Goal: Task Accomplishment & Management: Manage account settings

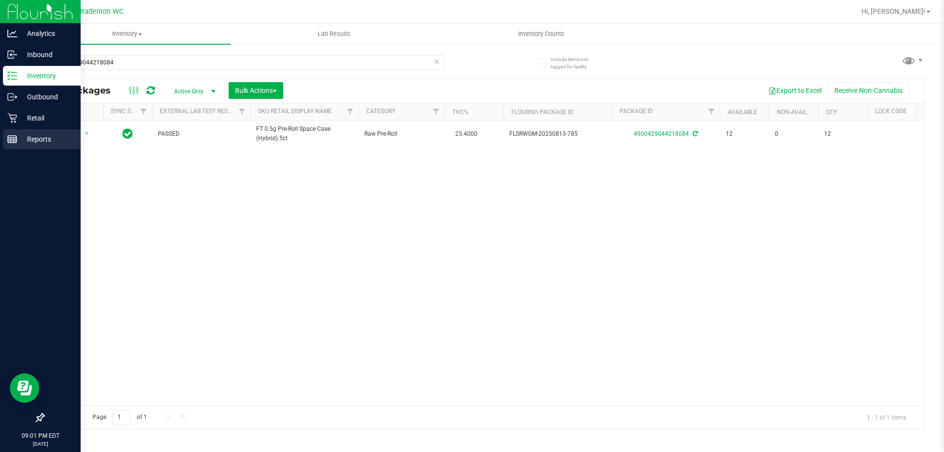
click at [29, 134] on p "Reports" at bounding box center [46, 139] width 59 height 12
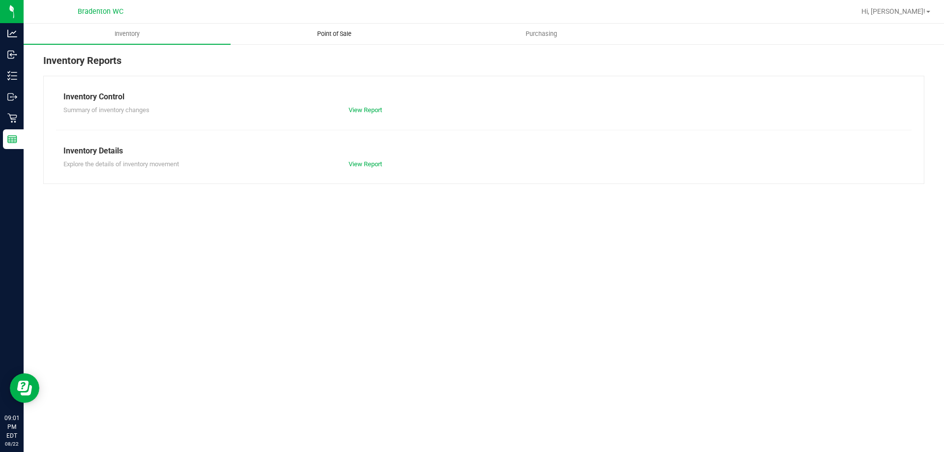
click at [349, 38] on span "Point of Sale" at bounding box center [334, 34] width 61 height 9
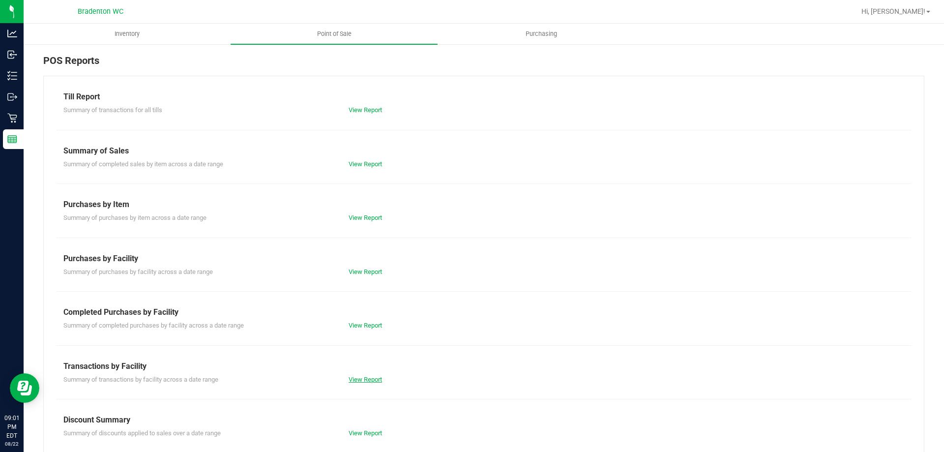
click at [357, 381] on link "View Report" at bounding box center [365, 379] width 33 height 7
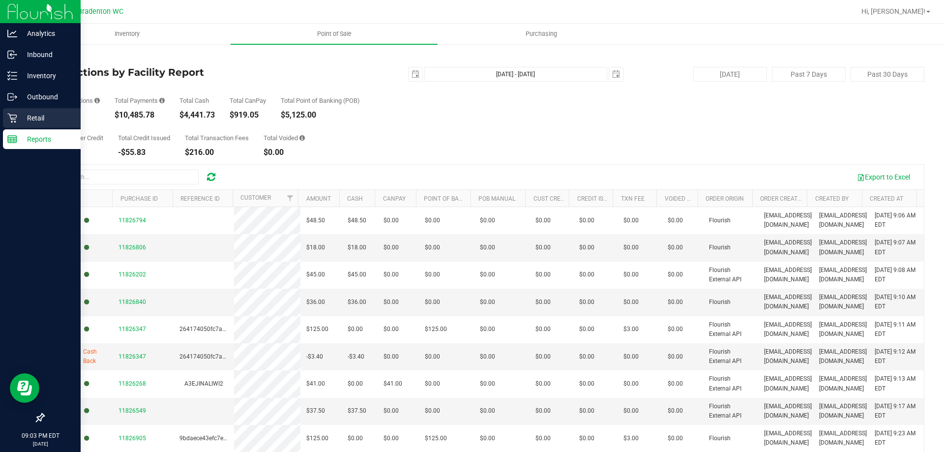
click at [30, 121] on p "Retail" at bounding box center [46, 118] width 59 height 12
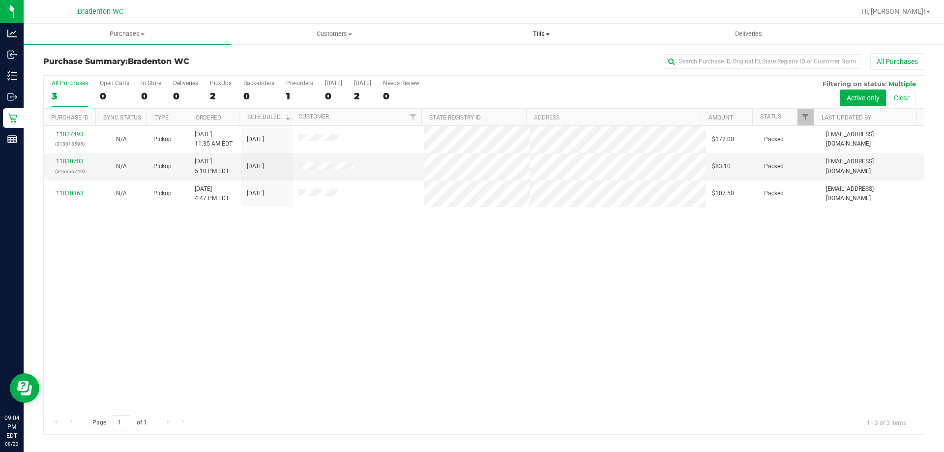
click at [530, 34] on span "Tills" at bounding box center [541, 34] width 206 height 9
click at [466, 67] on span "Reconcile e-payments" at bounding box center [487, 71] width 98 height 8
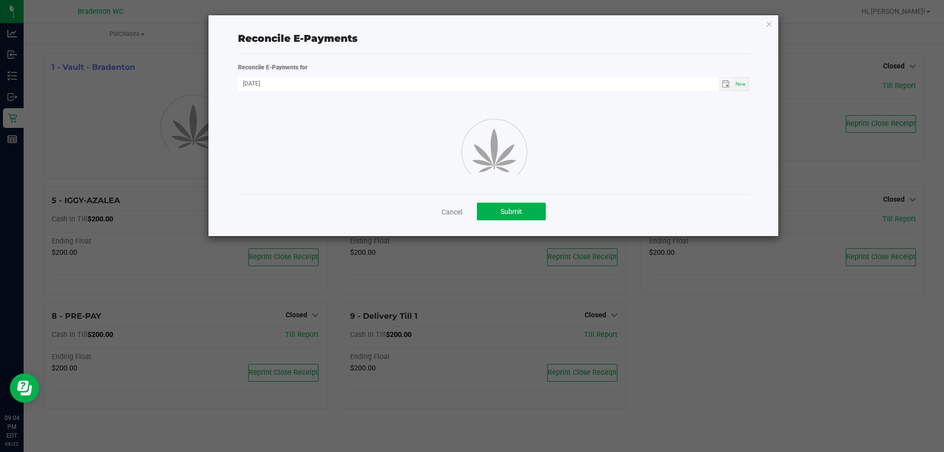
click at [773, 22] on div "Reconcile E-Payments Reconcile E-Payments for [DATE] Now Cancel Submit" at bounding box center [494, 125] width 570 height 221
click at [769, 27] on icon "button" at bounding box center [769, 24] width 7 height 12
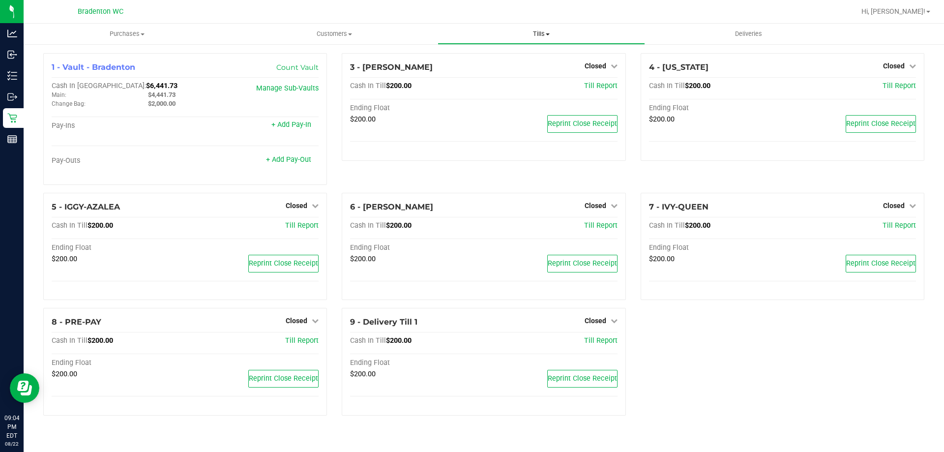
click at [540, 30] on span "Tills" at bounding box center [541, 34] width 206 height 9
click at [462, 29] on uib-tab-heading "Tills Manage tills Reconcile e-payments" at bounding box center [541, 34] width 207 height 21
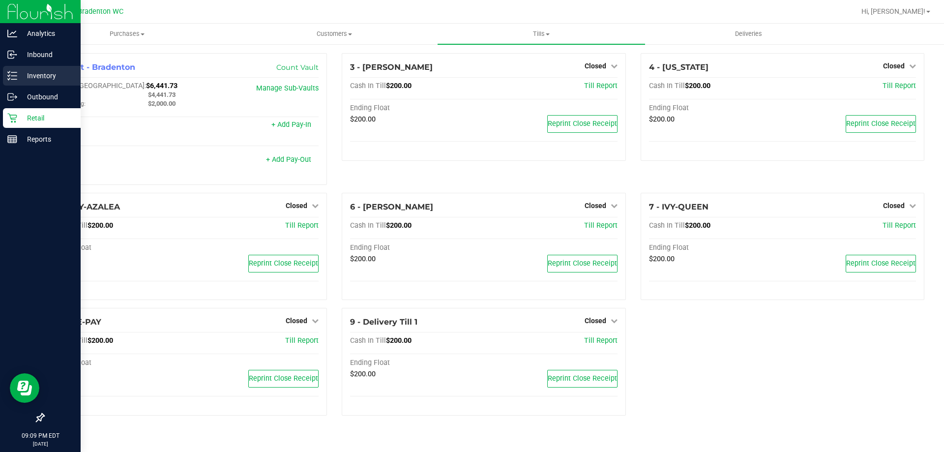
click at [37, 73] on p "Inventory" at bounding box center [46, 76] width 59 height 12
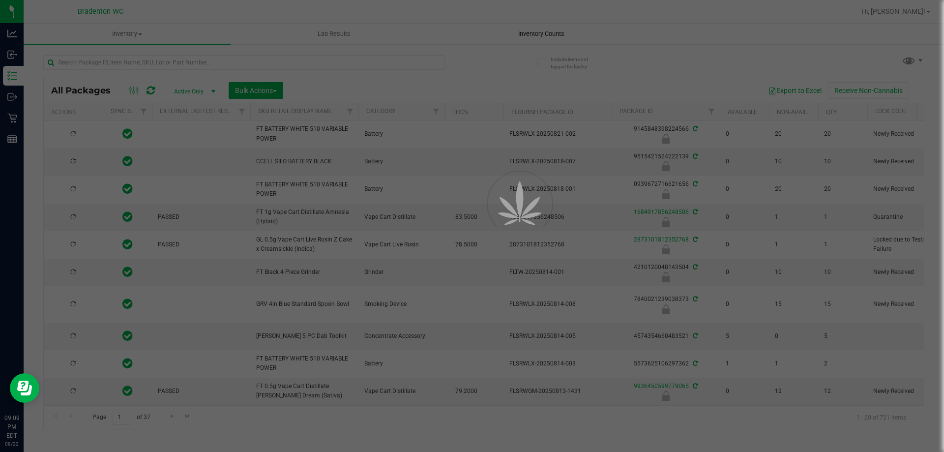
click at [558, 39] on div at bounding box center [472, 226] width 944 height 452
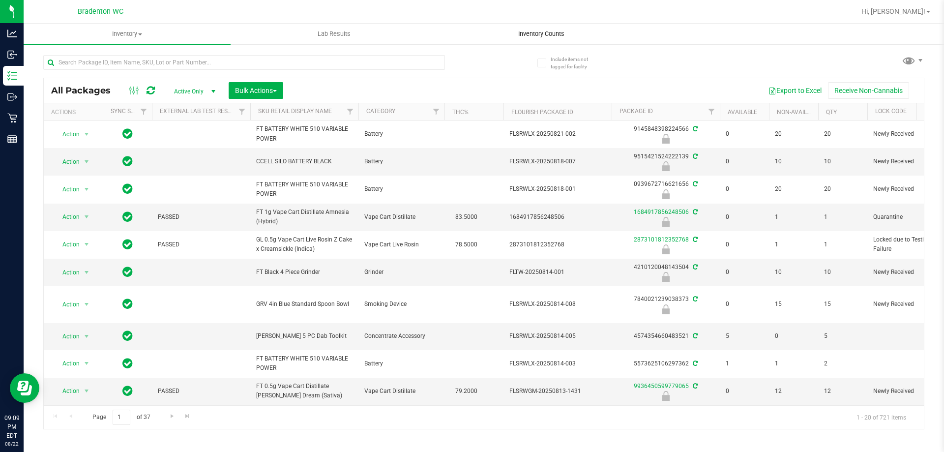
click at [558, 37] on span "Inventory Counts" at bounding box center [541, 34] width 73 height 9
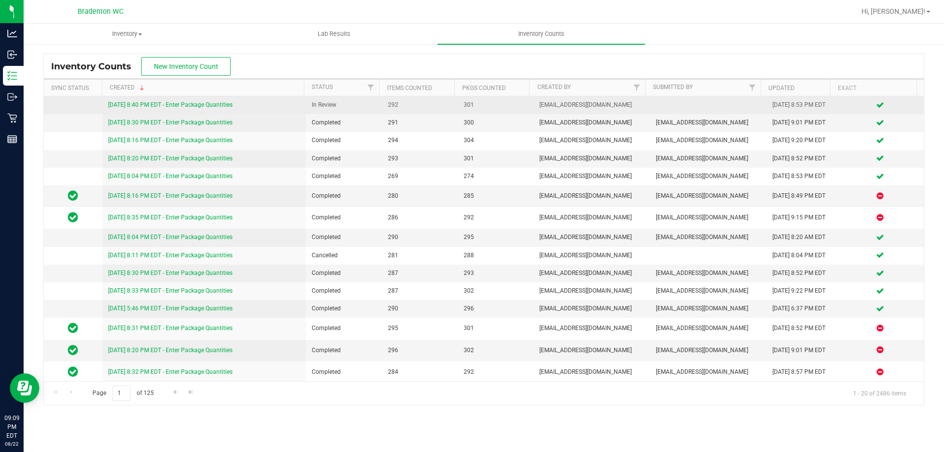
click at [128, 106] on link "[DATE] 8:40 PM EDT - Enter Package Quantities" at bounding box center [170, 104] width 124 height 7
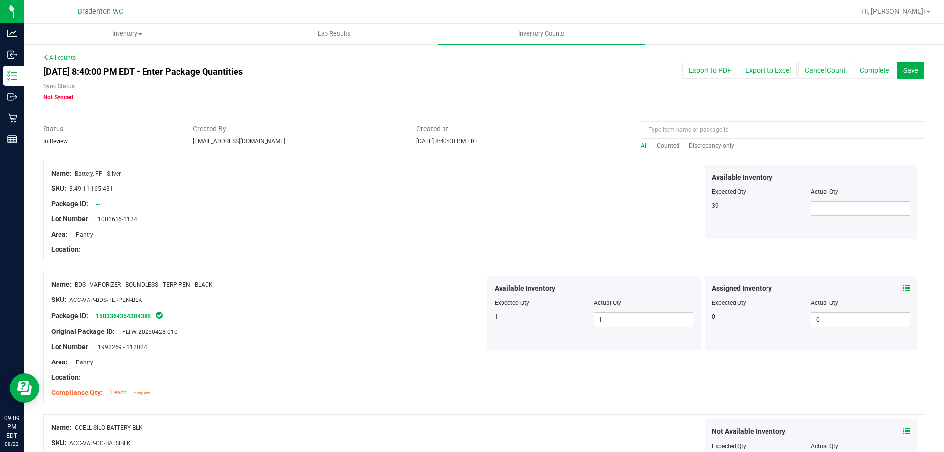
click at [708, 148] on span "Discrepancy only" at bounding box center [711, 145] width 45 height 7
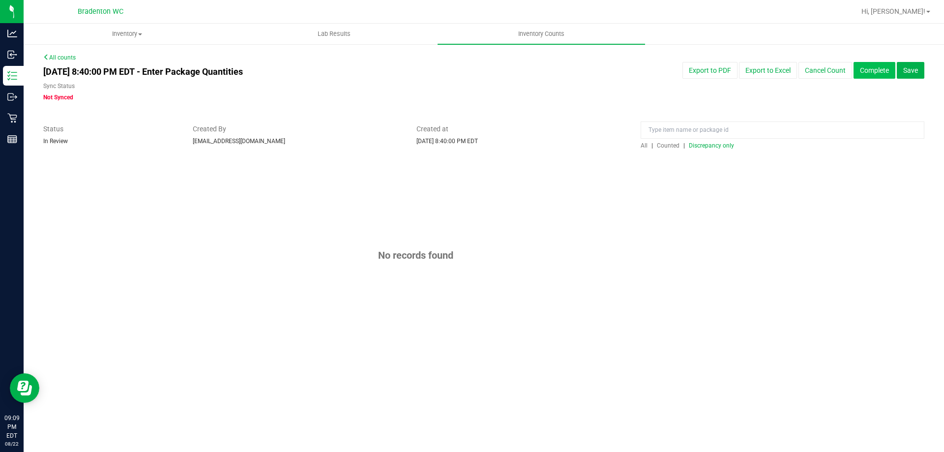
click at [862, 69] on button "Complete" at bounding box center [875, 70] width 42 height 17
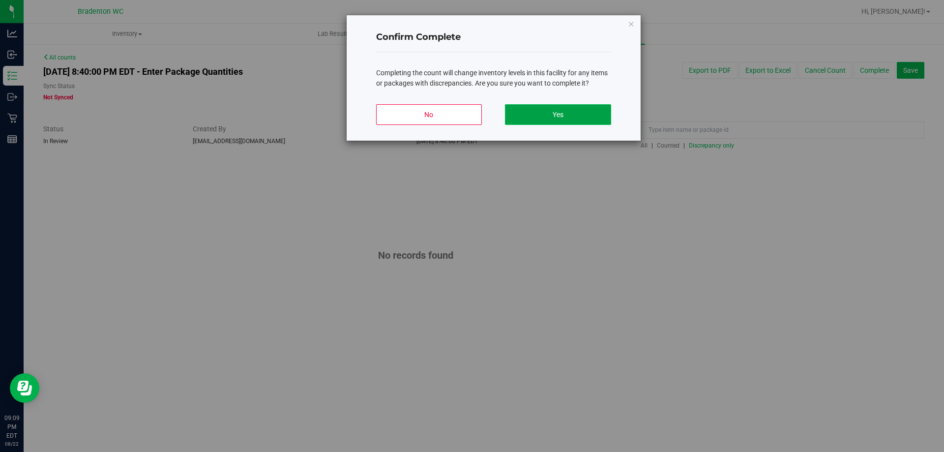
click at [559, 121] on button "Yes" at bounding box center [558, 114] width 106 height 21
